Goal: Feedback & Contribution: Leave review/rating

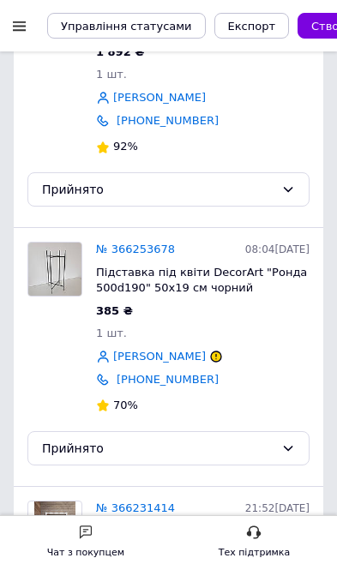
scroll to position [299, 0]
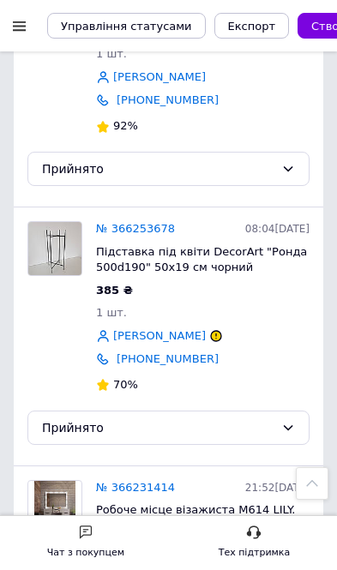
click at [118, 230] on link "№ 366253678" at bounding box center [135, 228] width 79 height 13
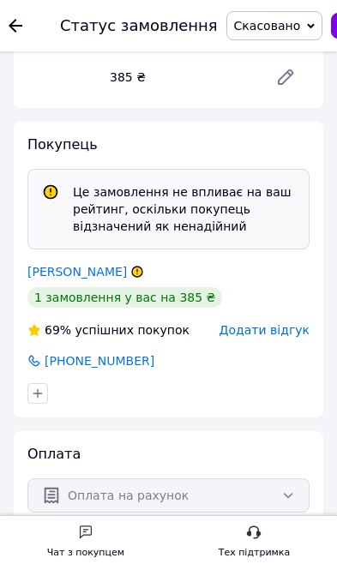
scroll to position [343, 0]
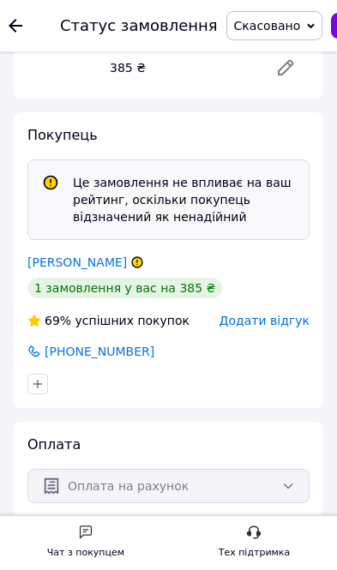
click at [278, 315] on span "Додати відгук" at bounding box center [264, 321] width 90 height 14
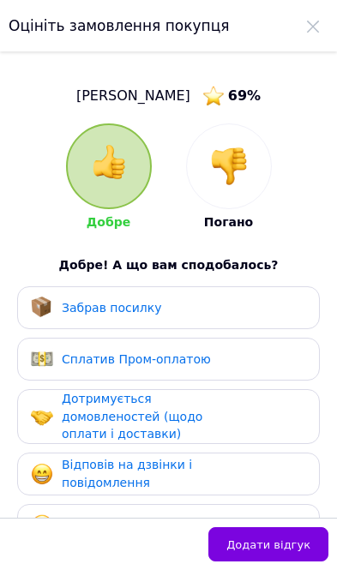
click at [235, 168] on img at bounding box center [229, 166] width 38 height 38
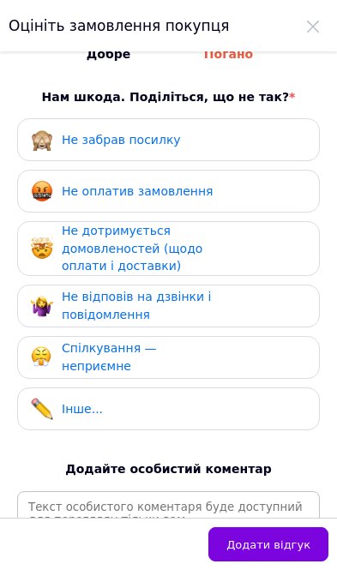
scroll to position [164, 0]
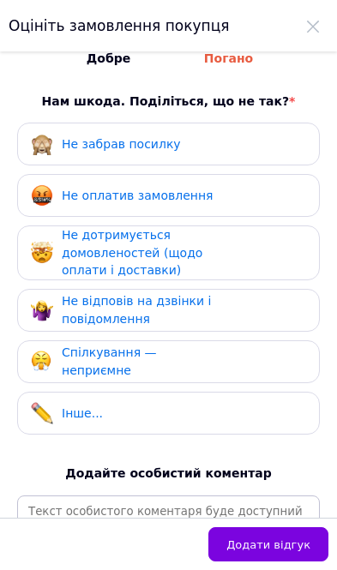
click at [233, 368] on div "Спілкування — неприємне" at bounding box center [168, 361] width 275 height 35
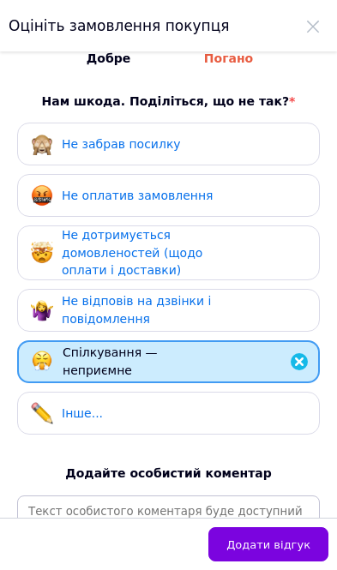
click at [288, 554] on button "Додати відгук" at bounding box center [268, 544] width 120 height 34
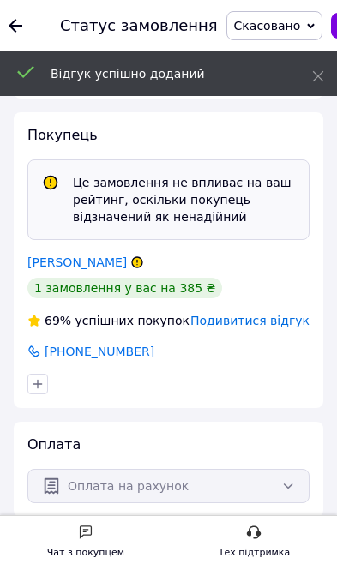
click at [57, 266] on link "[PERSON_NAME]" at bounding box center [76, 262] width 99 height 14
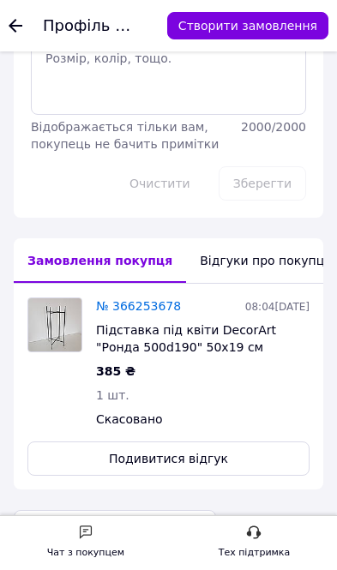
scroll to position [578, 0]
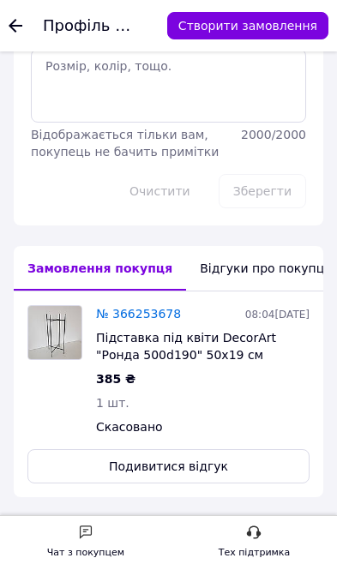
click at [228, 246] on div "Відгуки про покупця" at bounding box center [265, 268] width 158 height 45
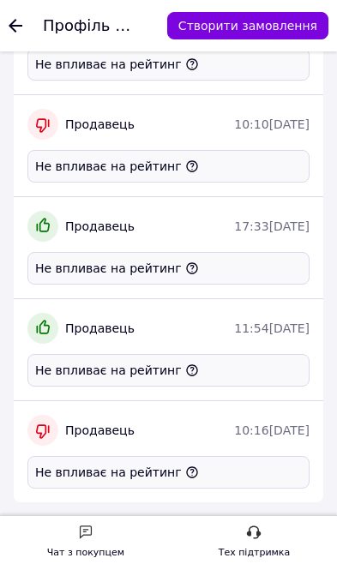
scroll to position [3305, 0]
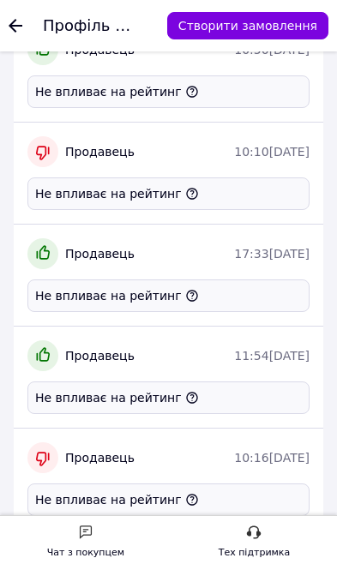
click at [12, 20] on icon at bounding box center [16, 26] width 14 height 14
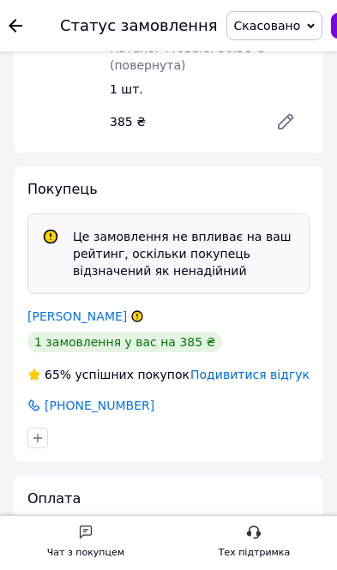
scroll to position [282, 0]
